Goal: Find specific page/section: Find specific page/section

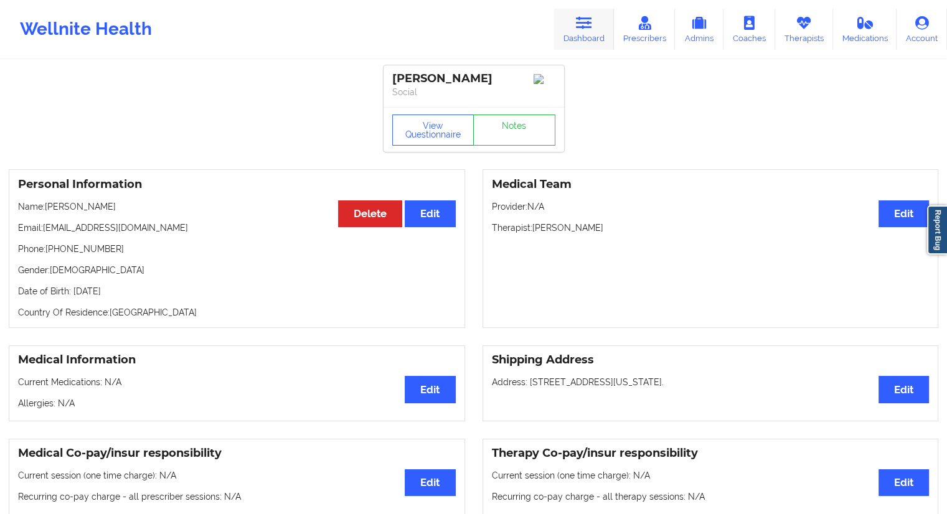
click at [577, 34] on link "Dashboard" at bounding box center [584, 29] width 60 height 41
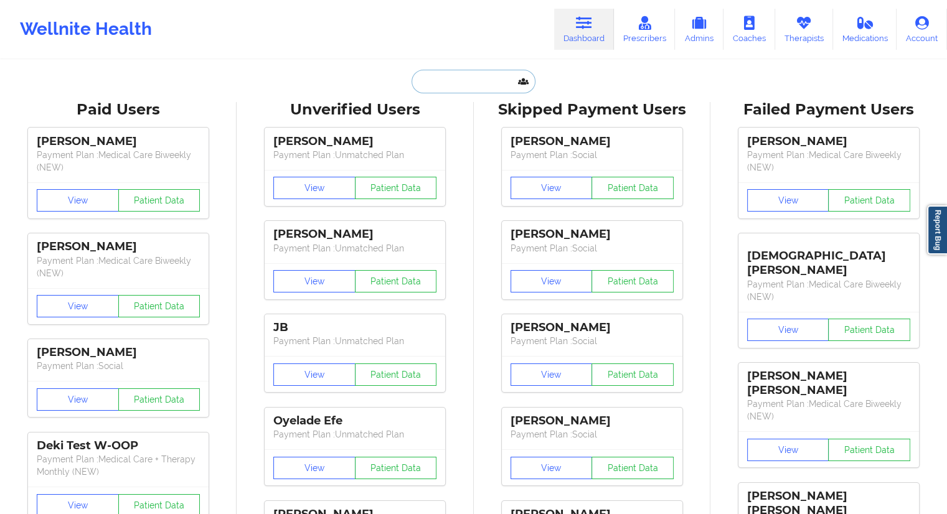
drag, startPoint x: 577, startPoint y: 34, endPoint x: 478, endPoint y: 90, distance: 113.7
click at [478, 90] on input "text" at bounding box center [472, 82] width 123 height 24
paste input "[EMAIL_ADDRESS][DOMAIN_NAME]"
type input "[EMAIL_ADDRESS][DOMAIN_NAME]"
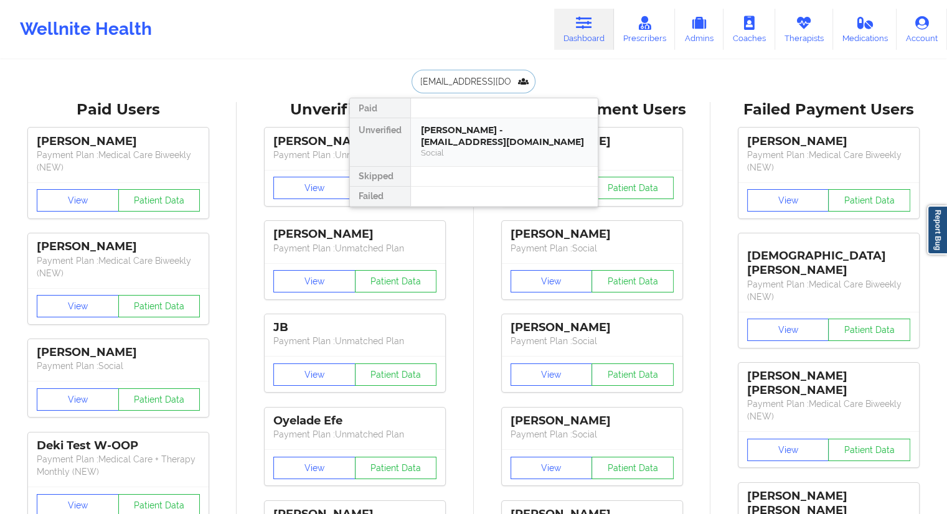
click at [459, 145] on div "[PERSON_NAME] - [EMAIL_ADDRESS][DOMAIN_NAME]" at bounding box center [504, 135] width 167 height 23
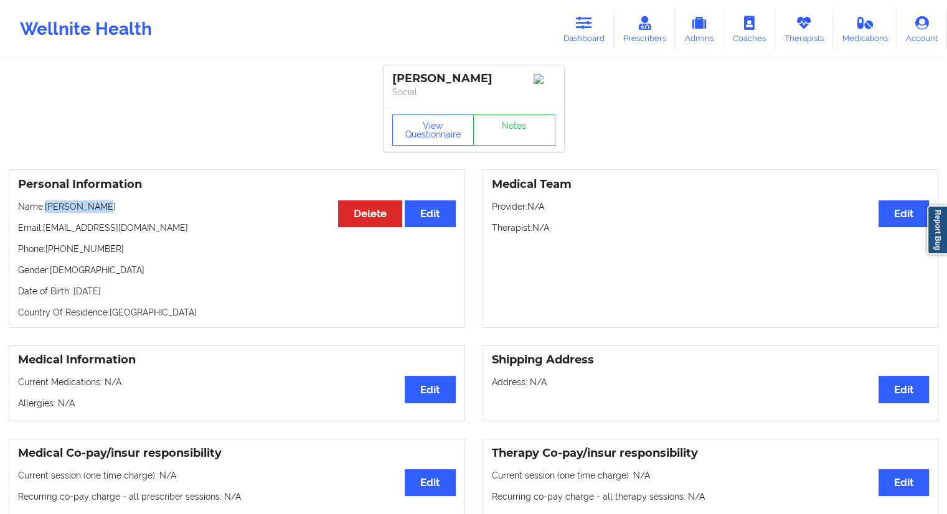
drag, startPoint x: 72, startPoint y: 210, endPoint x: 47, endPoint y: 207, distance: 25.2
click at [47, 207] on p "Name: [PERSON_NAME]" at bounding box center [237, 206] width 438 height 12
copy p "[PERSON_NAME]"
click at [441, 134] on button "View Questionnaire" at bounding box center [433, 130] width 82 height 31
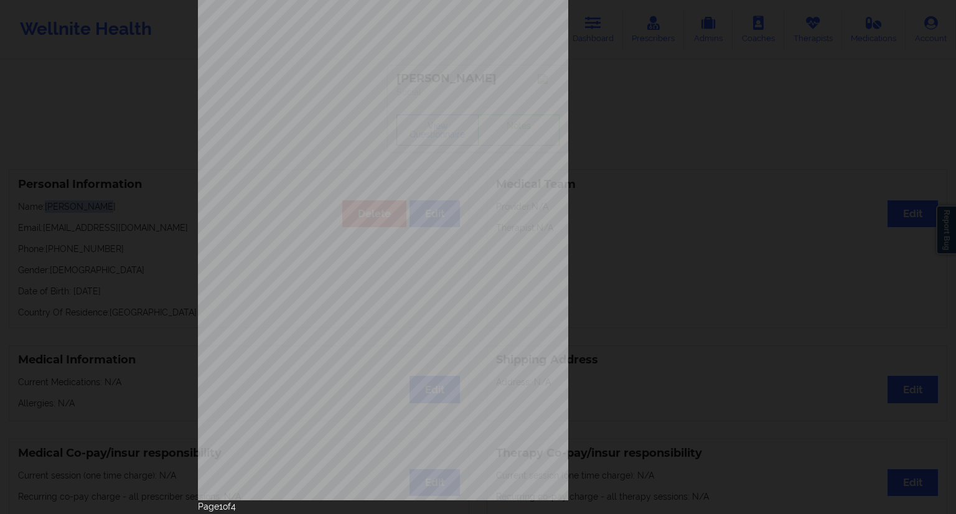
scroll to position [80, 0]
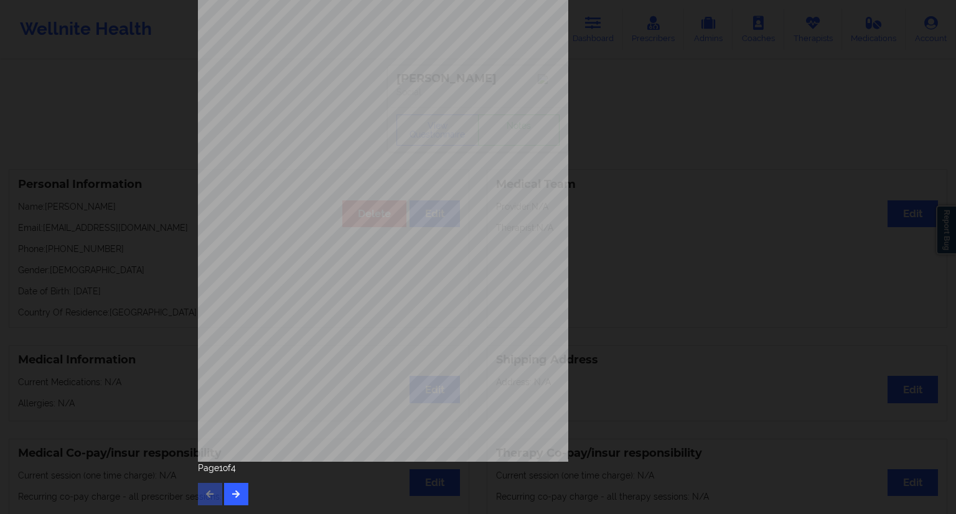
click at [247, 484] on div "Page 1 of 4" at bounding box center [478, 484] width 560 height 44
click at [244, 488] on button "button" at bounding box center [236, 494] width 24 height 22
click at [233, 493] on icon "button" at bounding box center [236, 493] width 11 height 7
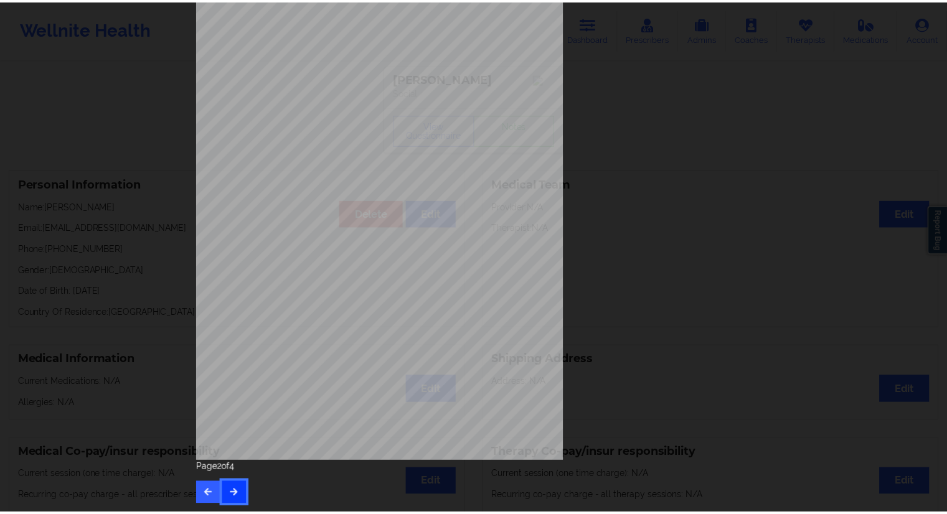
scroll to position [0, 0]
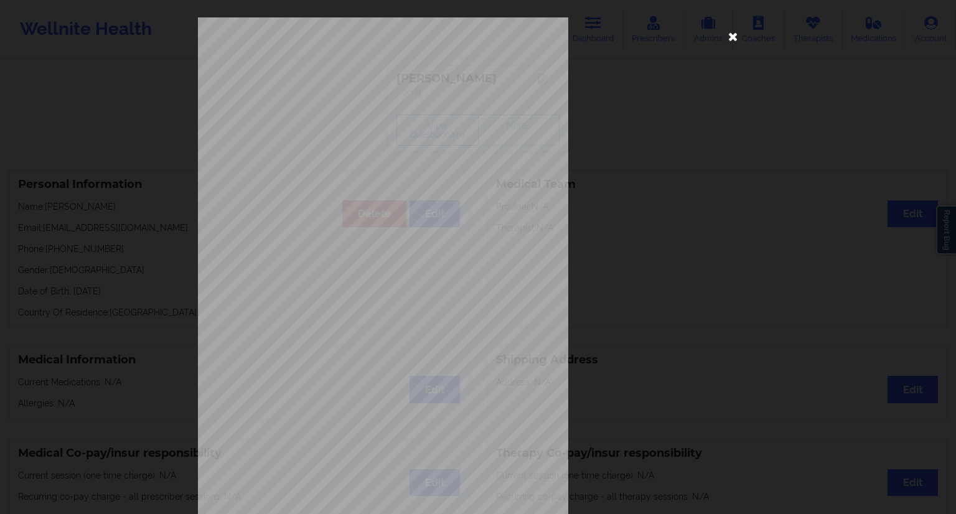
click at [737, 34] on icon at bounding box center [733, 36] width 20 height 20
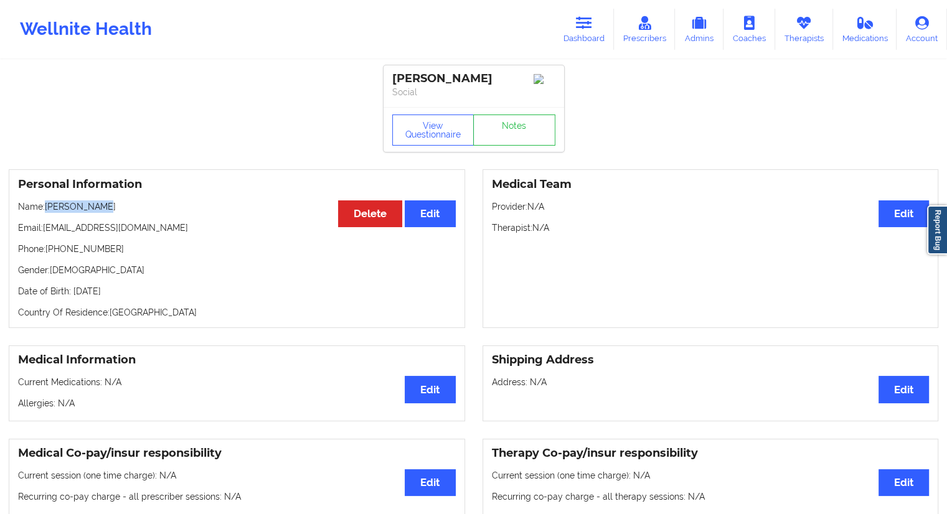
drag, startPoint x: 131, startPoint y: 212, endPoint x: 46, endPoint y: 210, distance: 85.3
click at [46, 210] on p "Name: [PERSON_NAME]" at bounding box center [237, 206] width 438 height 12
copy p "[PERSON_NAME]"
drag, startPoint x: 159, startPoint y: 232, endPoint x: 44, endPoint y: 232, distance: 115.2
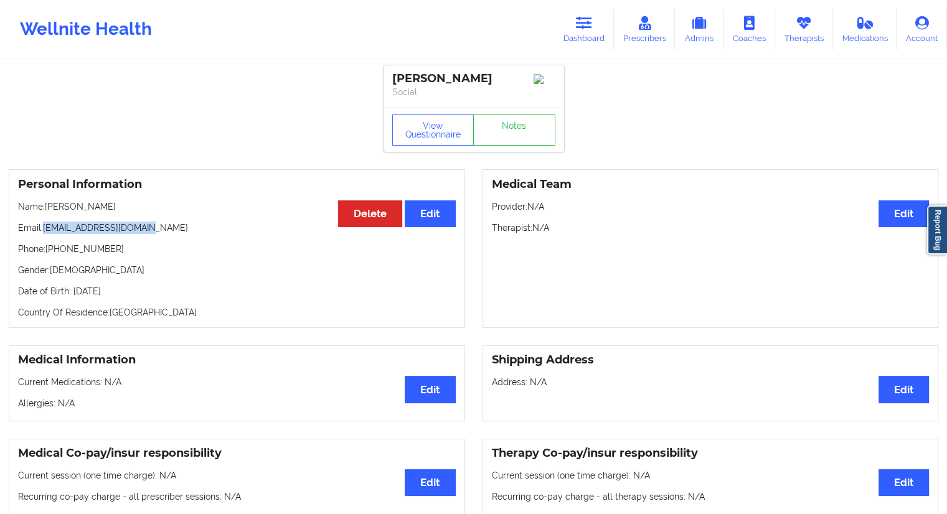
click at [44, 232] on p "Email: [EMAIL_ADDRESS][DOMAIN_NAME]" at bounding box center [237, 228] width 438 height 12
click at [111, 207] on p "Name: [PERSON_NAME]" at bounding box center [237, 206] width 438 height 12
drag, startPoint x: 117, startPoint y: 203, endPoint x: 45, endPoint y: 200, distance: 71.6
click at [45, 200] on div "Personal Information Edit Delete Name: [PERSON_NAME] Email: [EMAIL_ADDRESS][DOM…" at bounding box center [237, 248] width 456 height 159
copy p "[PERSON_NAME]"
